Goal: Task Accomplishment & Management: Complete application form

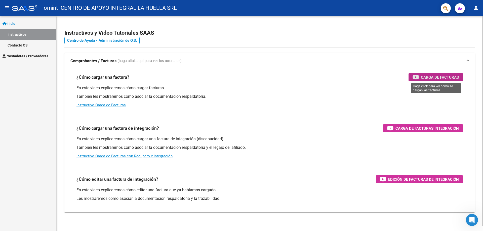
click at [449, 77] on span "Carga de Facturas" at bounding box center [440, 77] width 38 height 6
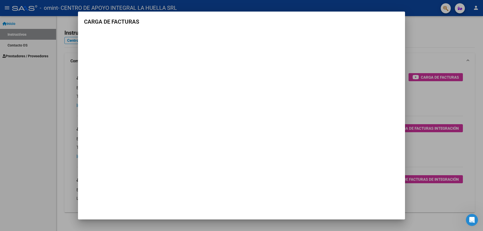
click at [437, 30] on div at bounding box center [241, 115] width 483 height 231
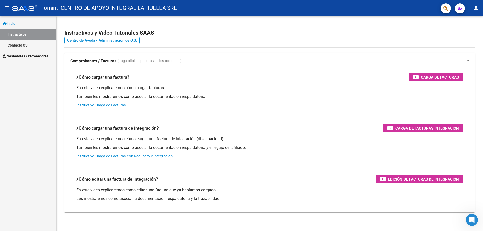
click at [14, 21] on span "Inicio" at bounding box center [9, 24] width 13 height 6
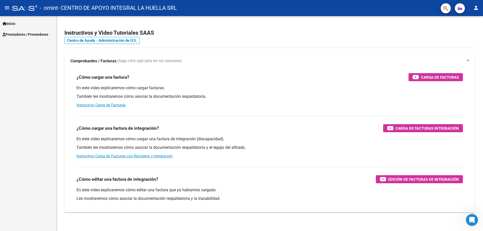
click at [8, 11] on button "menu" at bounding box center [7, 8] width 10 height 10
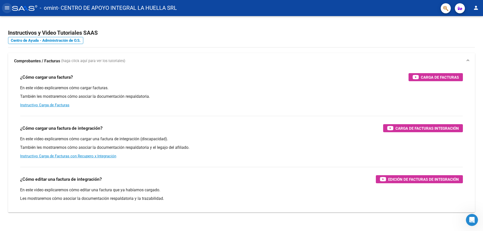
click at [8, 11] on button "menu" at bounding box center [7, 8] width 10 height 10
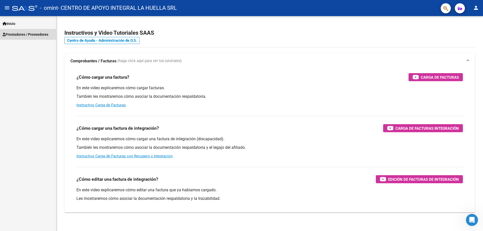
click at [25, 33] on span "Prestadores / Proveedores" at bounding box center [26, 35] width 46 height 6
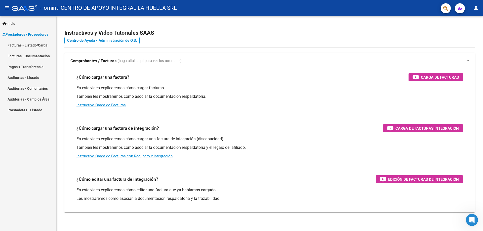
click at [17, 45] on link "Facturas - Listado/Carga" at bounding box center [28, 45] width 56 height 11
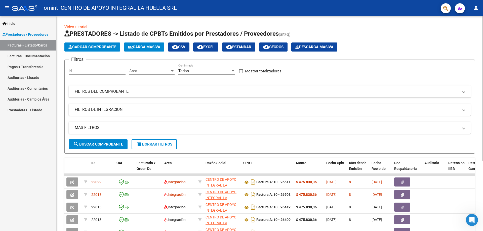
click at [100, 44] on button "Cargar Comprobante" at bounding box center [92, 47] width 56 height 9
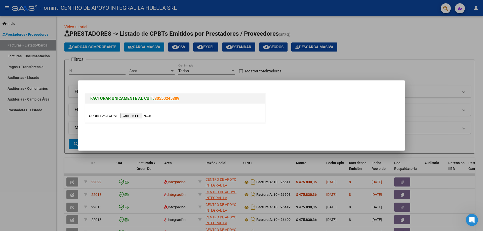
click at [152, 114] on input "file" at bounding box center [121, 115] width 64 height 5
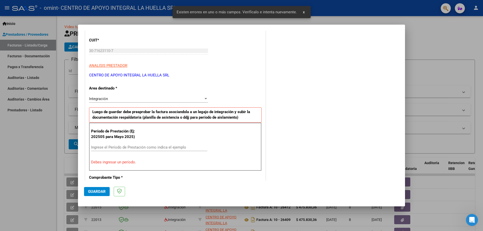
scroll to position [75, 0]
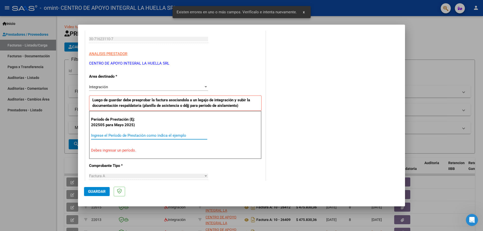
click at [168, 134] on input "Ingrese el Período de Prestación como indica el ejemplo" at bounding box center [149, 135] width 116 height 5
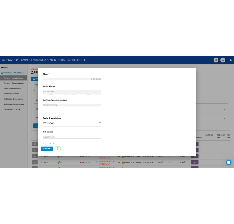
scroll to position [277, 0]
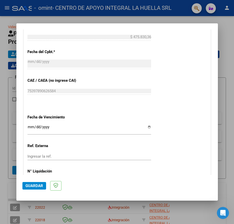
type input "202509"
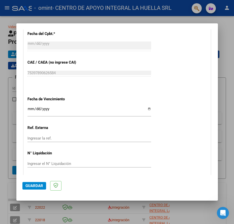
scroll to position [313, 0]
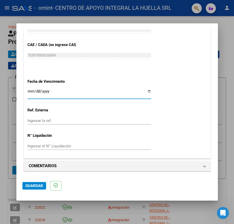
click at [146, 90] on input "Ingresar la fecha" at bounding box center [89, 93] width 124 height 8
type input "[DATE]"
click at [40, 185] on span "Guardar" at bounding box center [34, 186] width 18 height 5
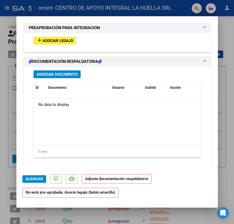
scroll to position [441, 0]
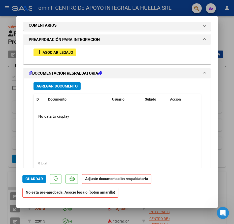
click at [66, 50] on span "add Asociar Legajo" at bounding box center [54, 52] width 36 height 5
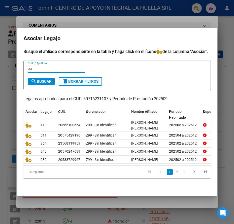
type input "c"
type input "CANTERO"
click at [43, 84] on span "search Buscar" at bounding box center [41, 81] width 21 height 5
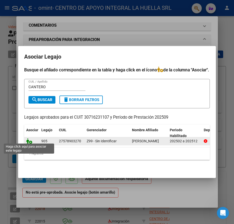
click at [30, 140] on icon at bounding box center [29, 141] width 6 height 6
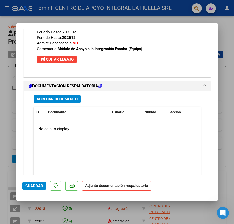
scroll to position [469, 0]
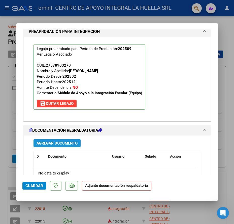
click at [69, 144] on span "Agregar Documento" at bounding box center [56, 143] width 41 height 5
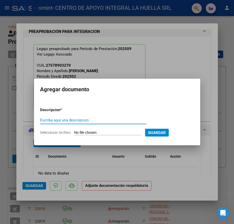
click at [91, 123] on input "Escriba aquí una descripcion" at bounding box center [93, 120] width 106 height 5
type input "PLANILLA DE ASISTENCIA"
click at [120, 133] on input "Seleccionar Archivo" at bounding box center [107, 133] width 67 height 5
type input "C:\fakepath\[PERSON_NAME]-PLANILLA ASISTENCIA-SEPTIEMBRE-S-OMINT (1).pdf"
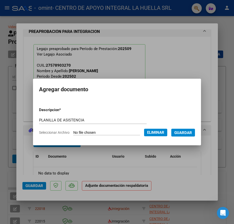
click at [188, 134] on span "Guardar" at bounding box center [183, 133] width 18 height 5
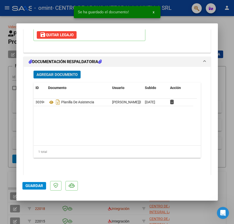
scroll to position [544, 0]
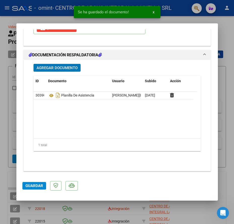
click at [67, 67] on span "Agregar Documento" at bounding box center [56, 68] width 41 height 5
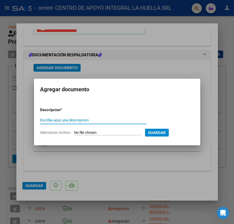
click at [105, 121] on input "Escriba aquí una descripcion" at bounding box center [93, 120] width 106 height 5
type input "AUTORIZACION"
click at [109, 132] on input "Seleccionar Archivo" at bounding box center [107, 133] width 67 height 5
type input "C:\fakepath\[PERSON_NAME] AUTORIZACION SAIE 2025 (1).pdf"
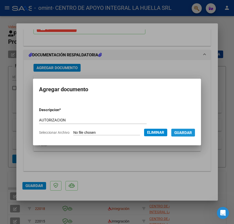
click at [185, 133] on span "Guardar" at bounding box center [183, 133] width 18 height 5
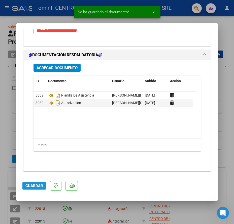
click at [41, 186] on span "Guardar" at bounding box center [34, 186] width 18 height 5
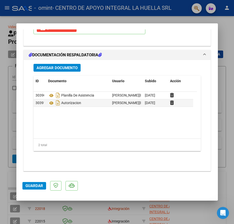
click at [42, 185] on span "Guardar" at bounding box center [34, 186] width 18 height 5
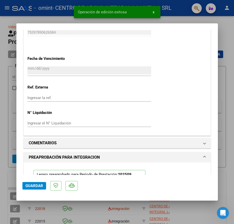
click at [231, 32] on div at bounding box center [117, 112] width 234 height 224
type input "$ 0,00"
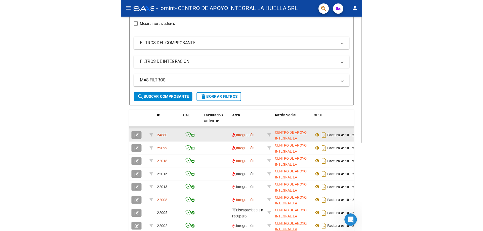
scroll to position [75, 0]
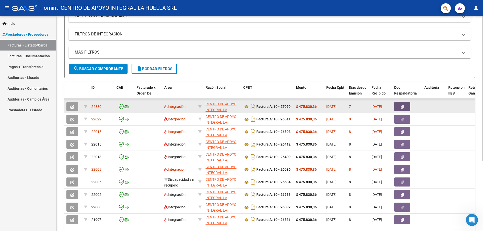
click at [403, 107] on icon "button" at bounding box center [402, 107] width 3 height 4
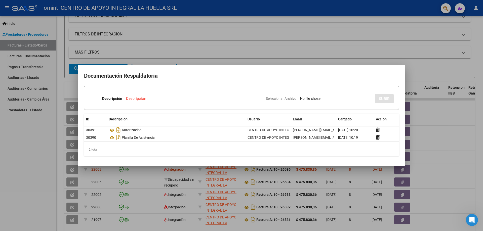
click at [459, 129] on div at bounding box center [241, 115] width 483 height 231
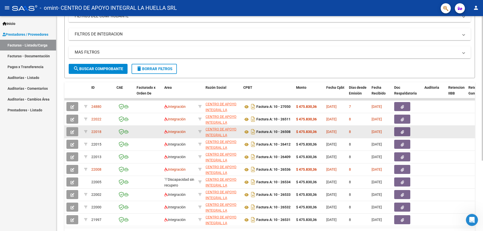
click at [405, 132] on button "button" at bounding box center [402, 131] width 16 height 9
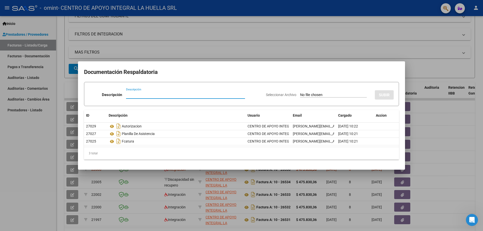
click at [453, 123] on div at bounding box center [241, 115] width 483 height 231
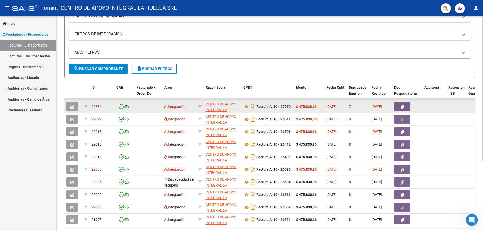
click at [401, 107] on icon "button" at bounding box center [402, 107] width 3 height 4
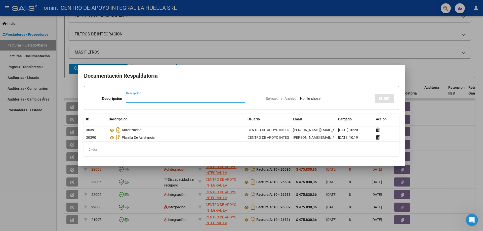
click at [151, 97] on input "Descripción" at bounding box center [185, 98] width 119 height 5
click at [350, 97] on input "Seleccionar Archivo" at bounding box center [333, 99] width 67 height 5
click at [195, 97] on input "Descripción" at bounding box center [185, 98] width 119 height 5
type input "FACTURA"
click at [314, 98] on input "Seleccionar Archivo" at bounding box center [333, 99] width 67 height 5
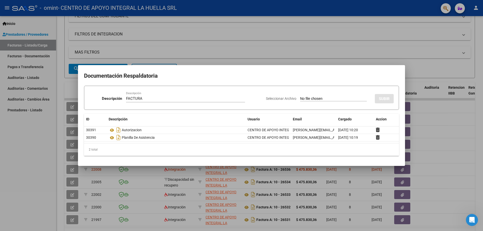
type input "C:\fakepath\[PERSON_NAME] FC SEPTIEMBRE.pdf"
click at [386, 97] on span "SUBIR" at bounding box center [384, 99] width 11 height 5
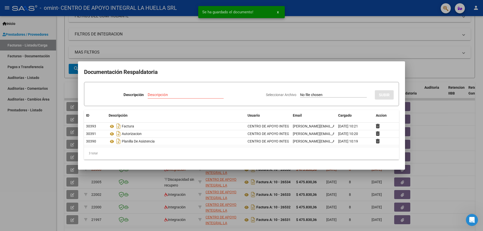
click at [349, 49] on div at bounding box center [241, 115] width 483 height 231
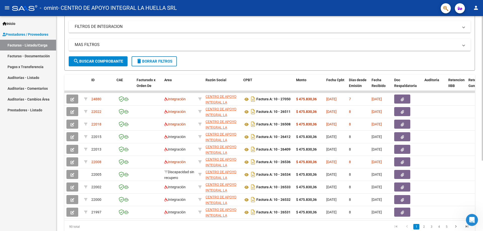
scroll to position [0, 0]
